Goal: Find specific page/section: Find specific page/section

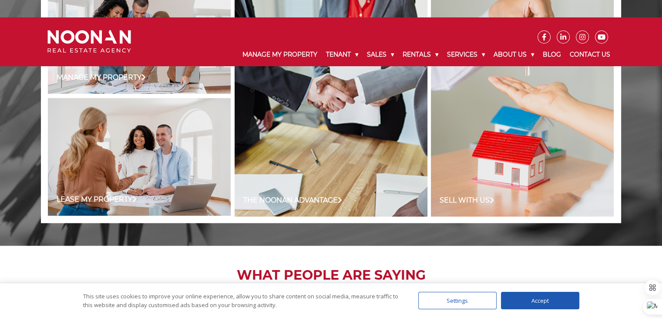
scroll to position [718, 0]
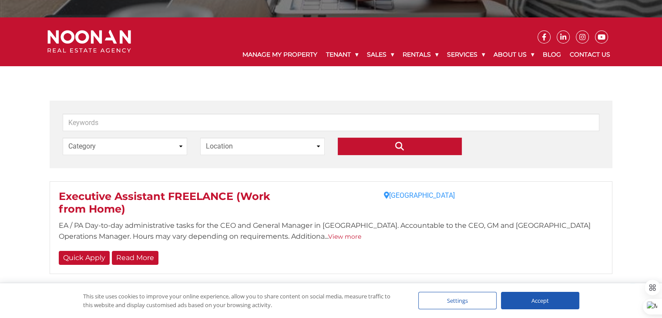
scroll to position [149, 0]
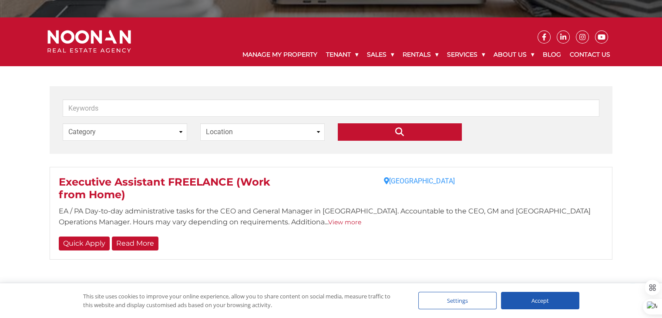
click at [328, 218] on link "View more" at bounding box center [344, 222] width 33 height 8
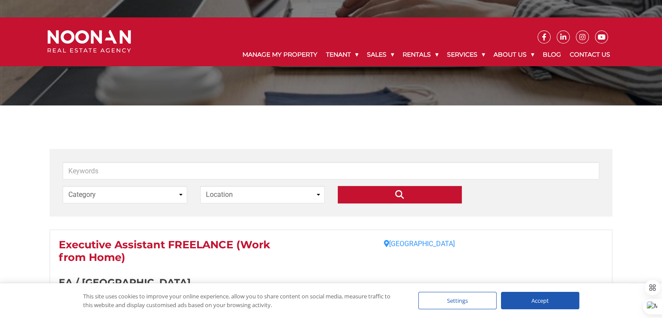
scroll to position [129, 0]
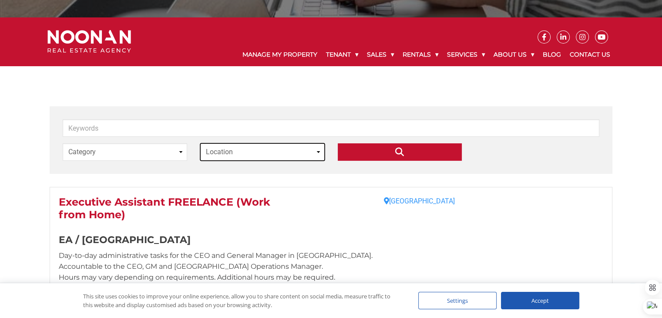
click at [294, 143] on select "Location Philippines" at bounding box center [262, 151] width 124 height 17
select select "philippines"
click at [200, 143] on select "Location Philippines" at bounding box center [262, 151] width 124 height 17
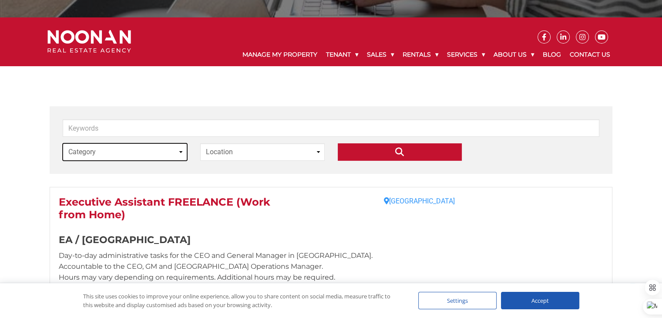
click at [174, 143] on select "Category Executive Assistant" at bounding box center [125, 151] width 124 height 17
click at [222, 152] on div "Keywords Category Executive Assistant Location Philippines " at bounding box center [331, 139] width 562 height 67
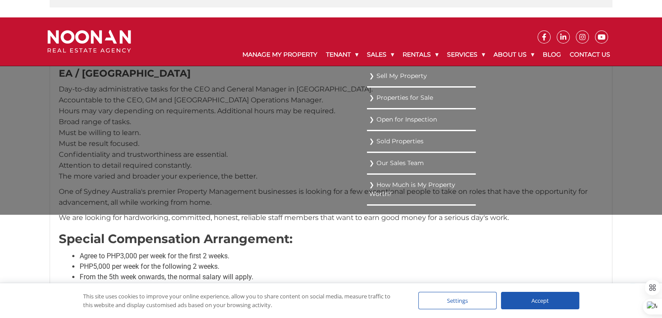
scroll to position [0, 0]
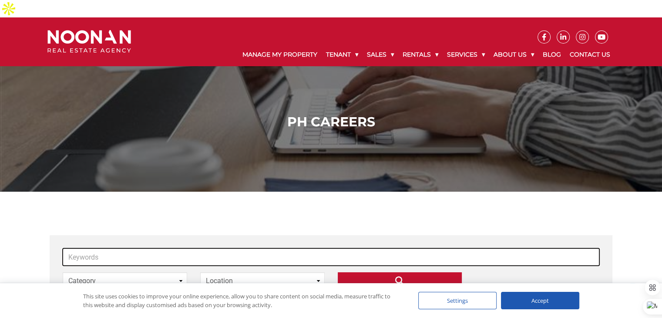
click at [337, 248] on input "Keywords" at bounding box center [331, 256] width 536 height 17
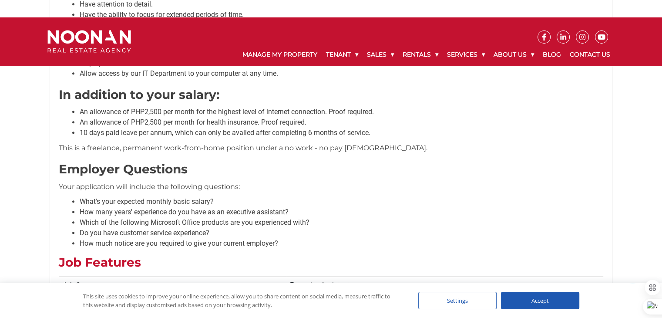
scroll to position [807, 0]
